Goal: Task Accomplishment & Management: Manage account settings

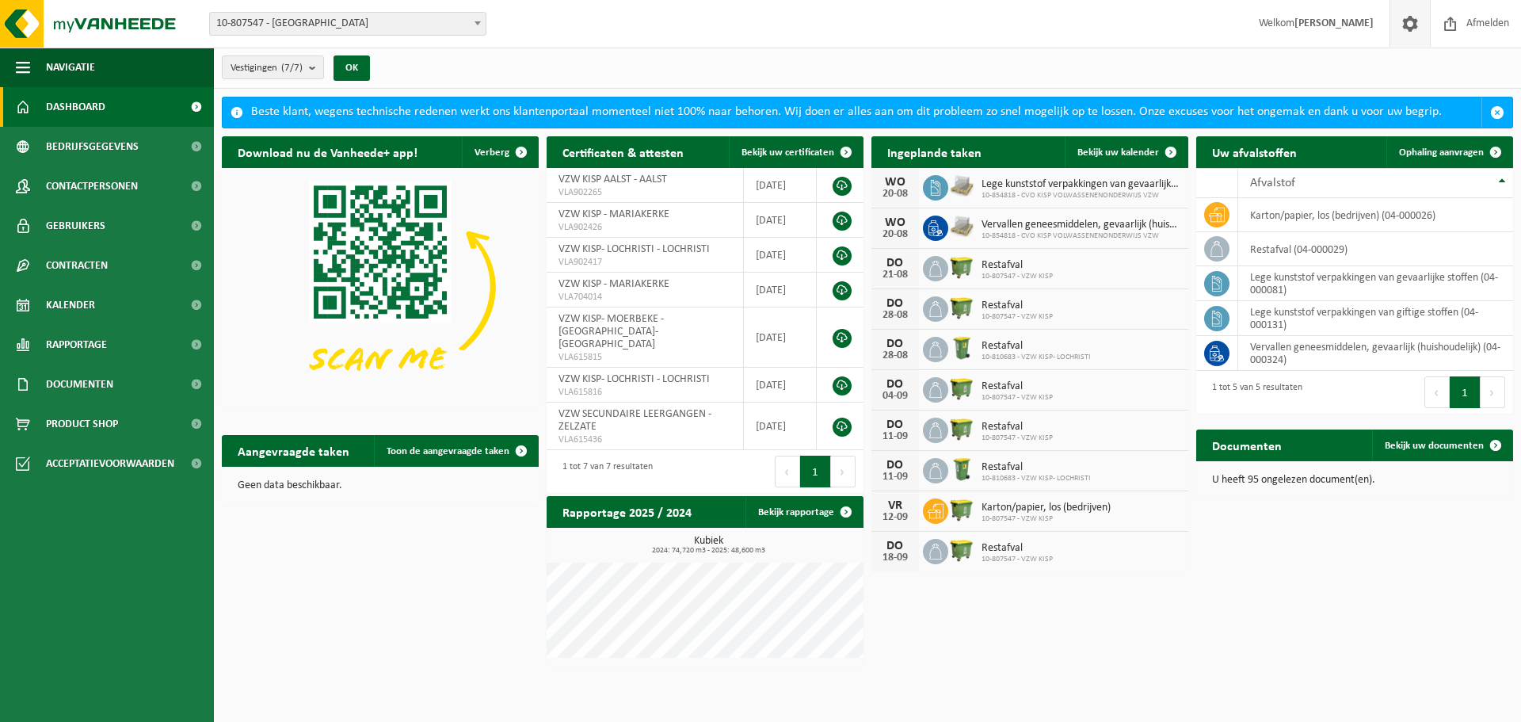
click at [1204, 26] on span at bounding box center [1410, 23] width 24 height 47
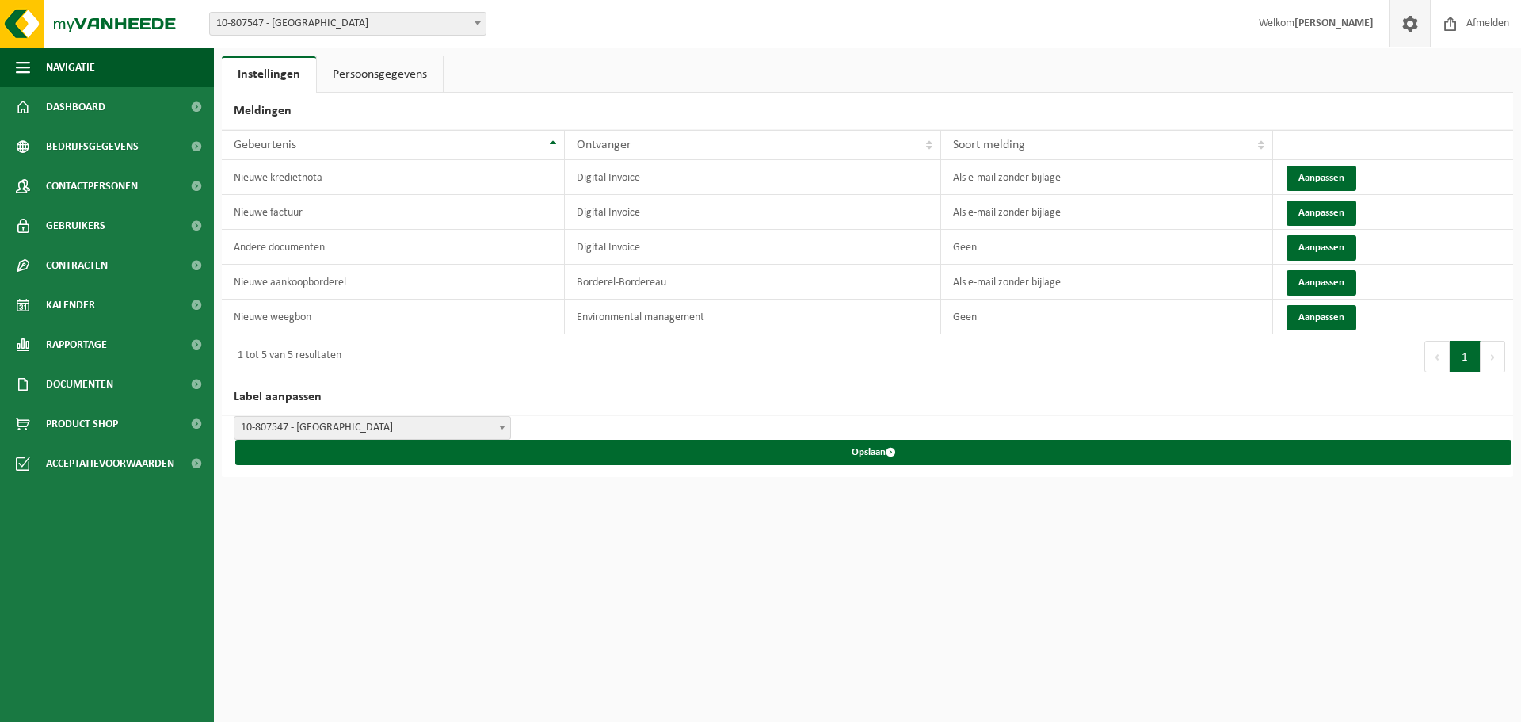
click at [402, 77] on link "Persoonsgegevens" at bounding box center [380, 74] width 126 height 36
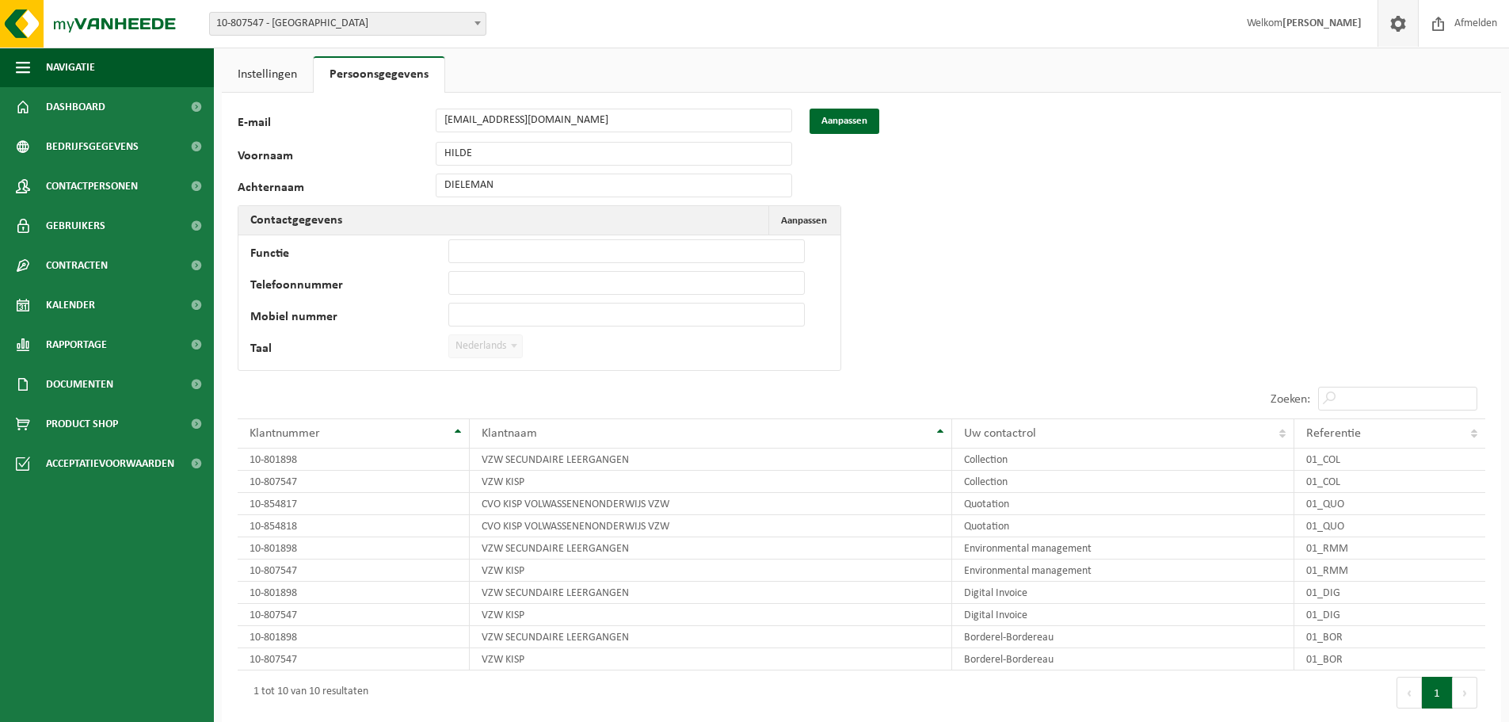
click at [255, 74] on link "Instellingen" at bounding box center [267, 74] width 91 height 36
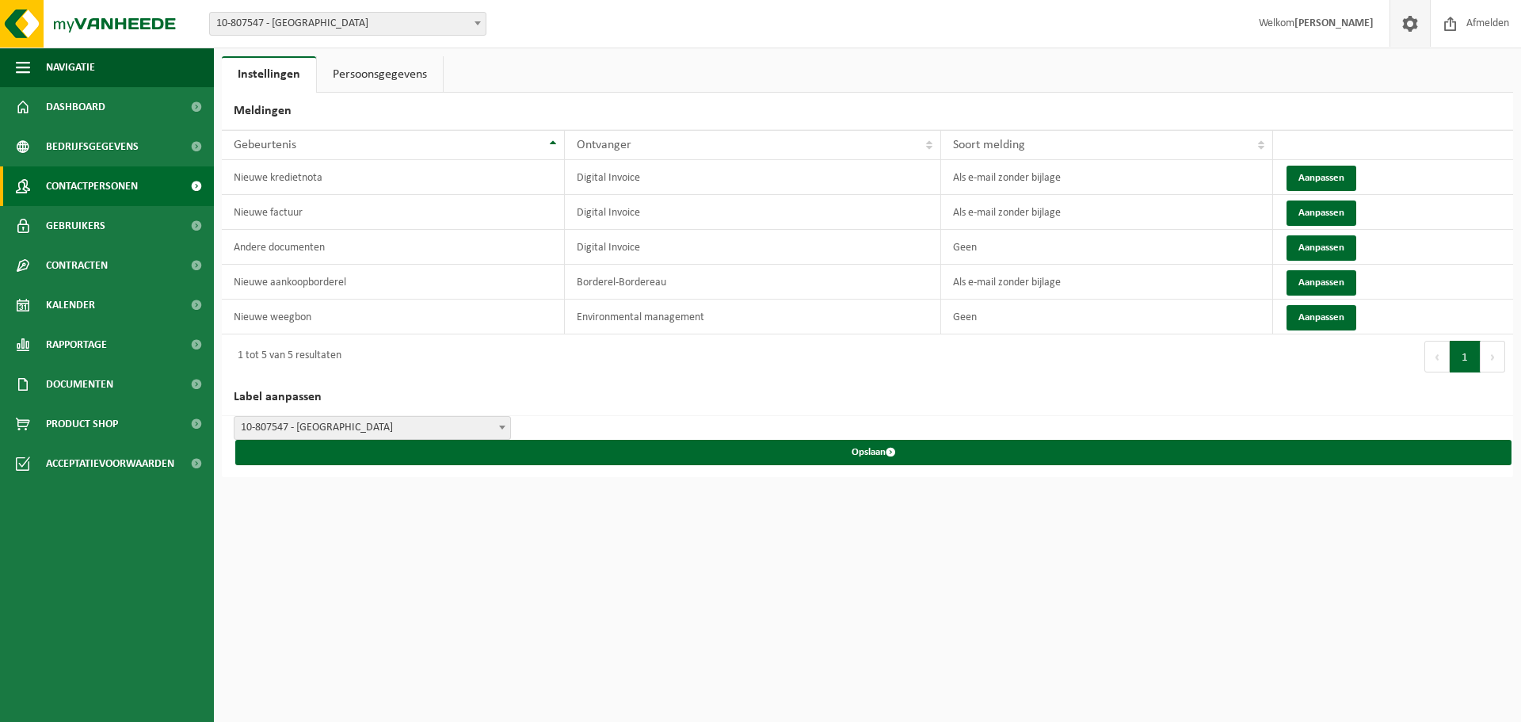
click at [126, 189] on span "Contactpersonen" at bounding box center [92, 186] width 92 height 40
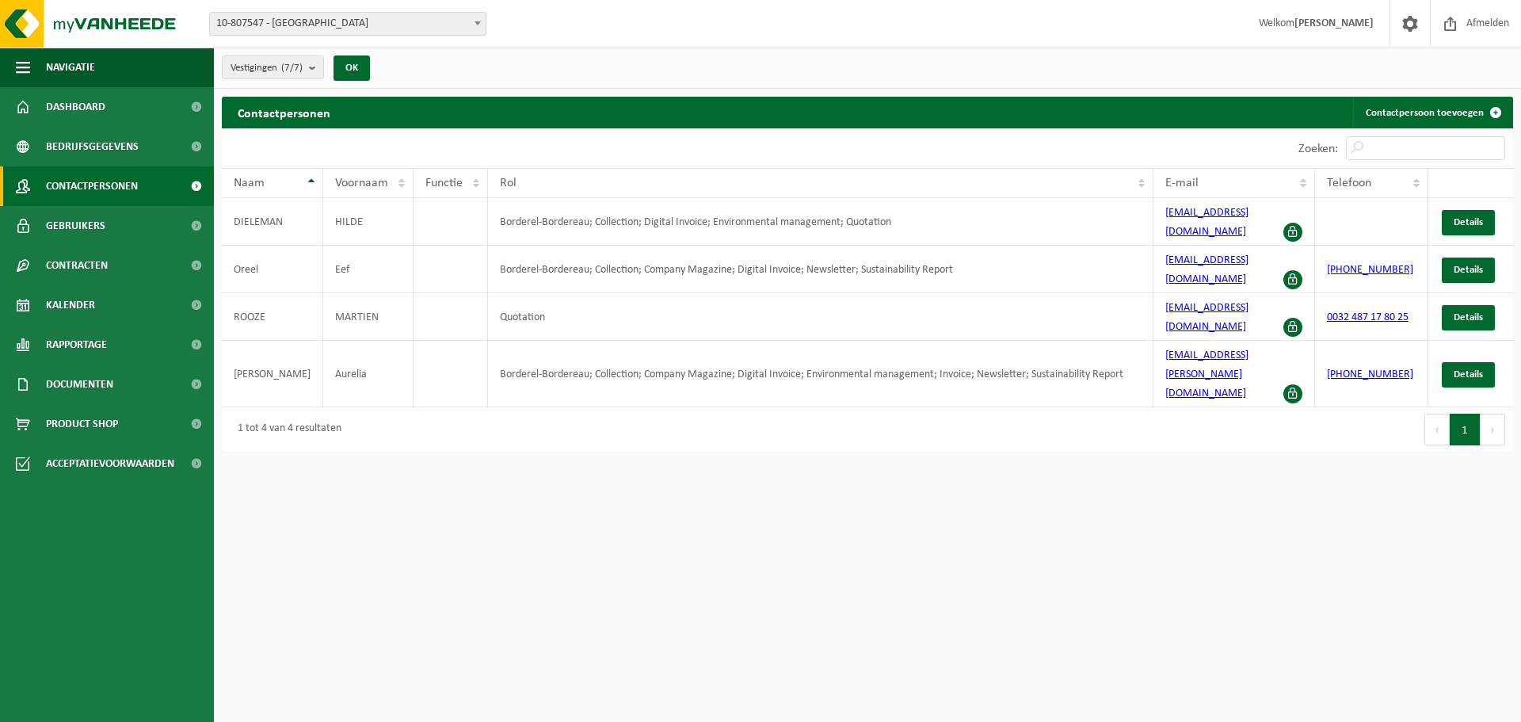
click at [761, 555] on html "Vestiging: 10-807547 - VZW KISP - MARIAKERKE 10-854818 - CVO KISP VOLWASSENENON…" at bounding box center [760, 361] width 1521 height 722
